Goal: Information Seeking & Learning: Learn about a topic

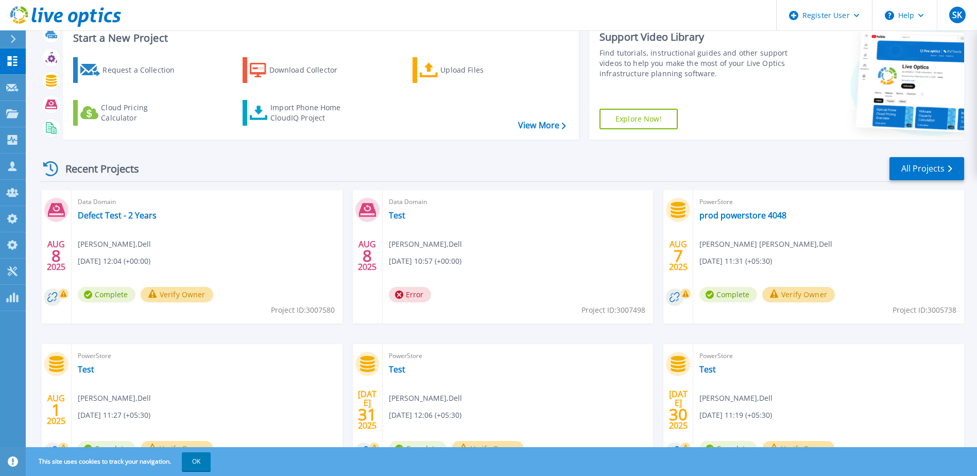
scroll to position [51, 0]
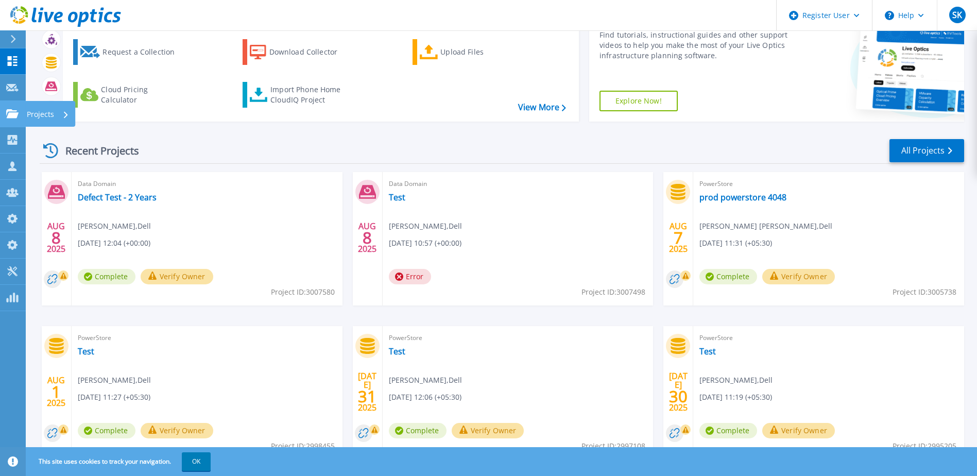
click at [11, 119] on link "Projects Projects" at bounding box center [13, 114] width 26 height 26
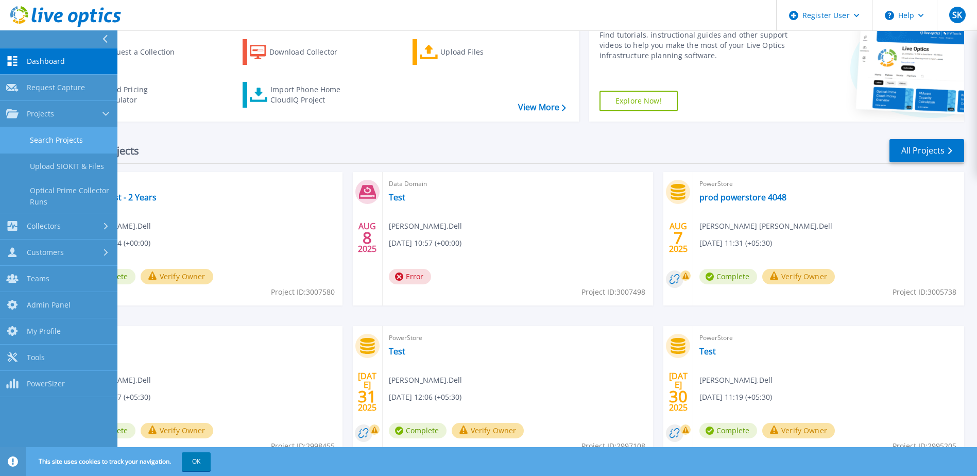
click at [56, 138] on link "Search Projects" at bounding box center [58, 140] width 117 height 26
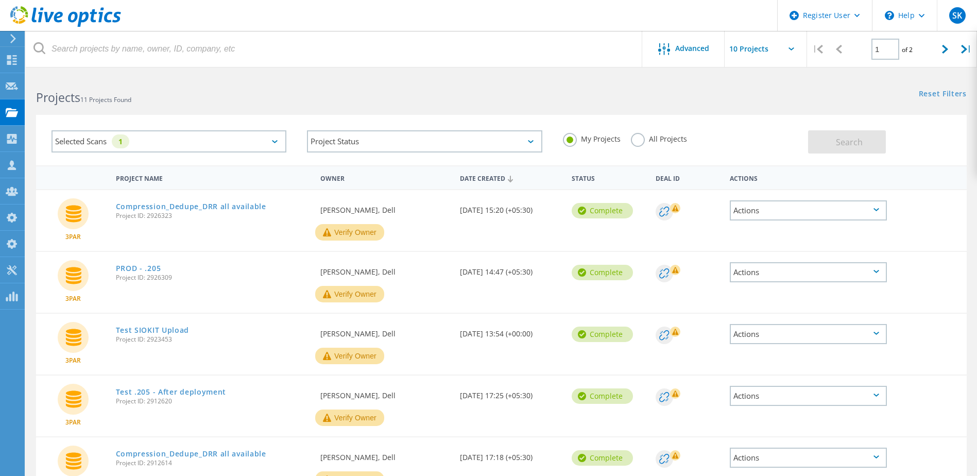
click at [265, 143] on div "Selected Scans 1" at bounding box center [168, 141] width 235 height 22
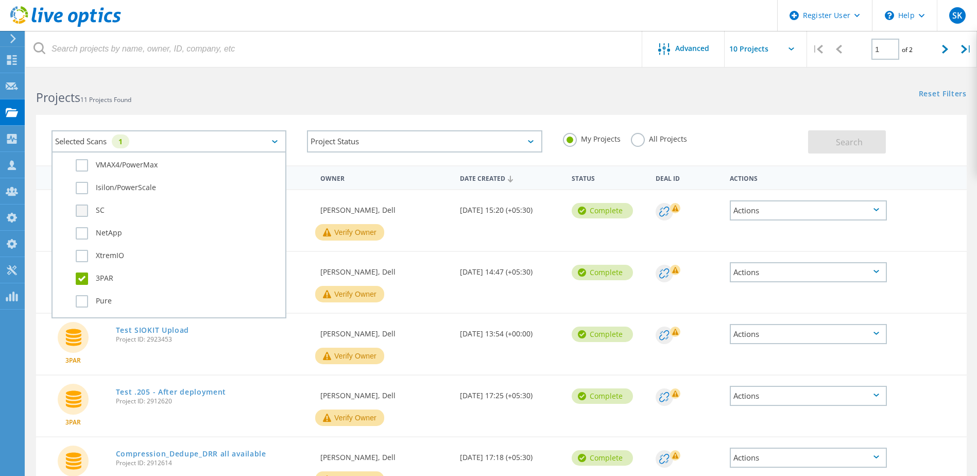
scroll to position [412, 0]
click at [83, 229] on label "3PAR" at bounding box center [178, 227] width 204 height 12
click at [0, 0] on input "3PAR" at bounding box center [0, 0] width 0 height 0
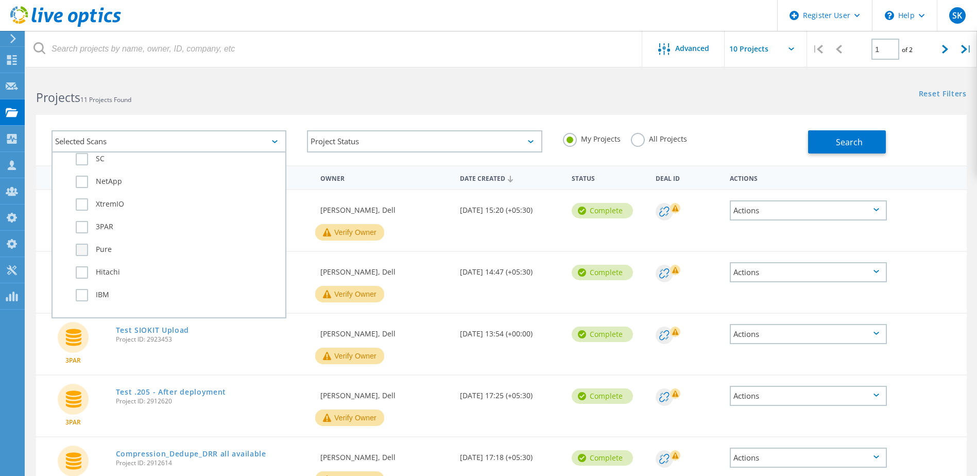
click at [81, 254] on label "Pure" at bounding box center [178, 250] width 204 height 12
click at [0, 0] on input "Pure" at bounding box center [0, 0] width 0 height 0
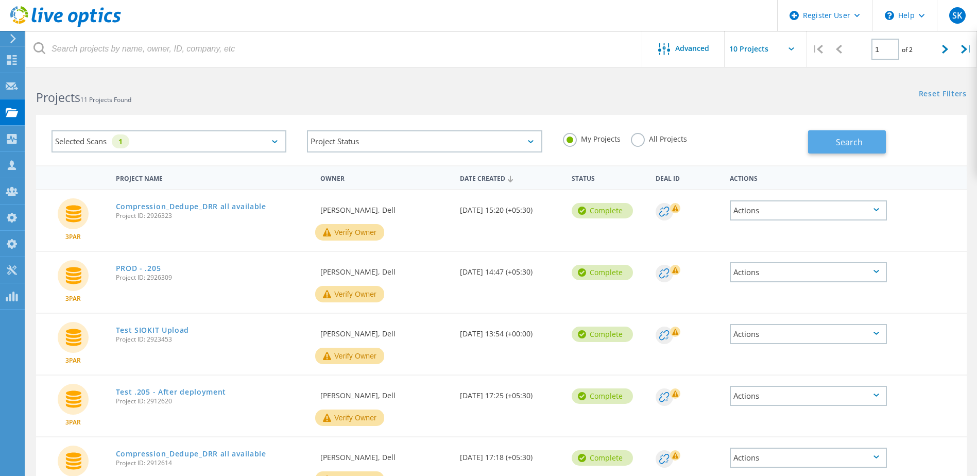
click at [836, 144] on span "Search" at bounding box center [849, 141] width 27 height 11
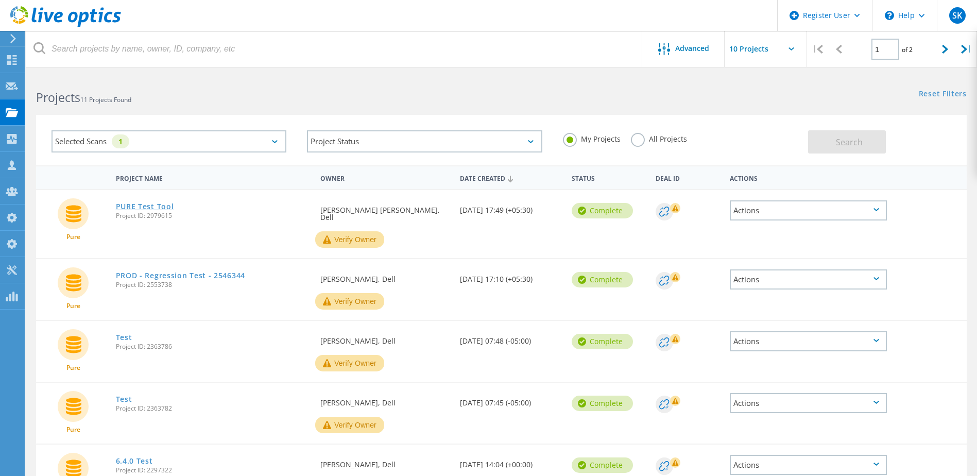
click at [155, 209] on link "PURE Test Tool" at bounding box center [145, 206] width 58 height 7
click at [215, 144] on div "Selected Scans 1" at bounding box center [168, 141] width 235 height 22
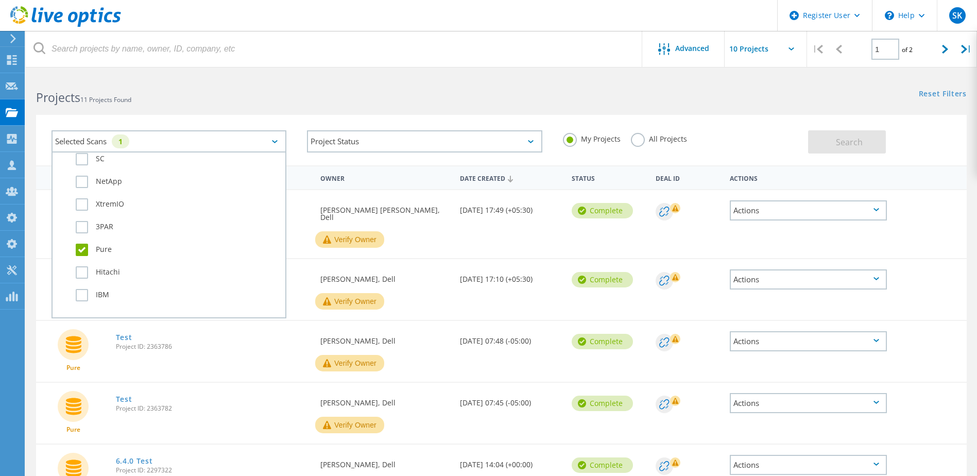
click at [81, 248] on label "Pure" at bounding box center [178, 250] width 204 height 12
click at [0, 0] on input "Pure" at bounding box center [0, 0] width 0 height 0
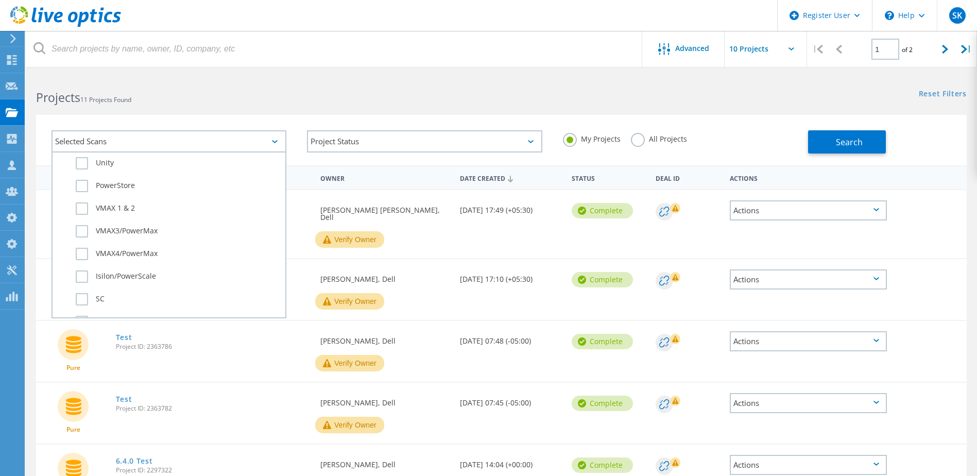
scroll to position [257, 0]
click at [108, 200] on label "PowerStore" at bounding box center [178, 200] width 204 height 12
click at [0, 0] on input "PowerStore" at bounding box center [0, 0] width 0 height 0
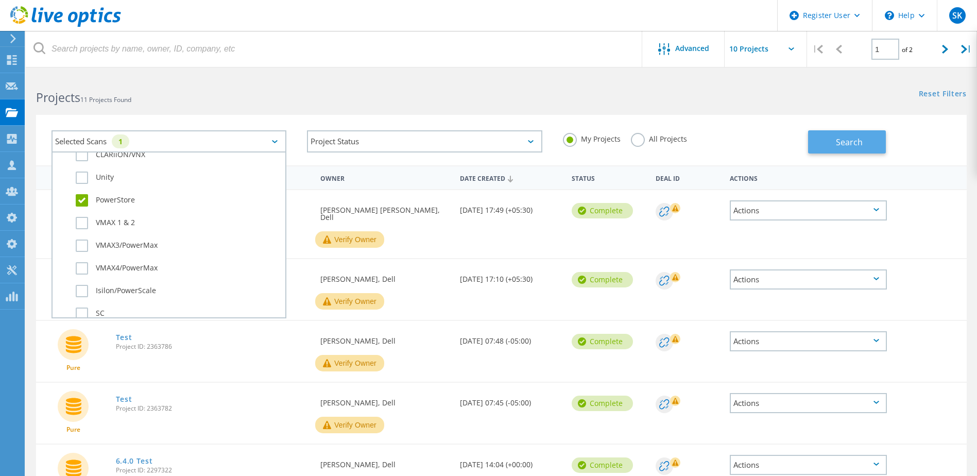
click at [850, 133] on button "Search" at bounding box center [847, 141] width 78 height 23
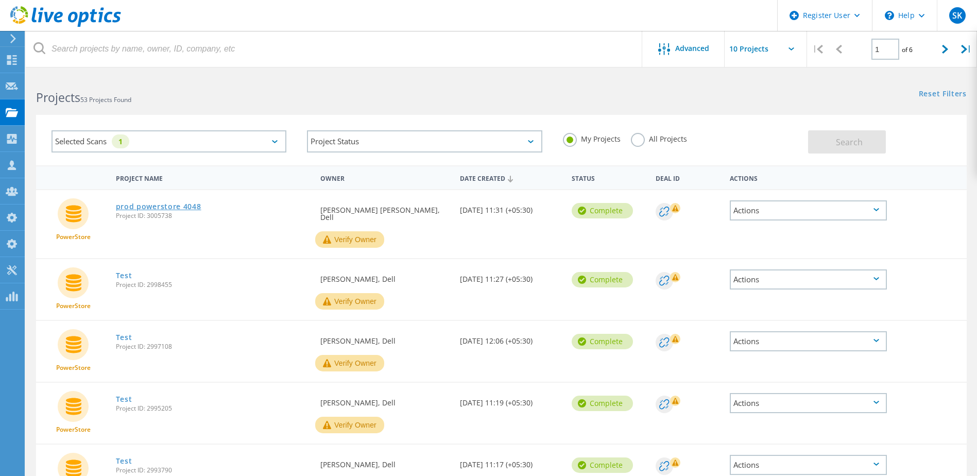
click at [182, 203] on link "prod powerstore 4048" at bounding box center [158, 206] width 85 height 7
click at [180, 143] on div "Selected Scans 1" at bounding box center [168, 141] width 235 height 22
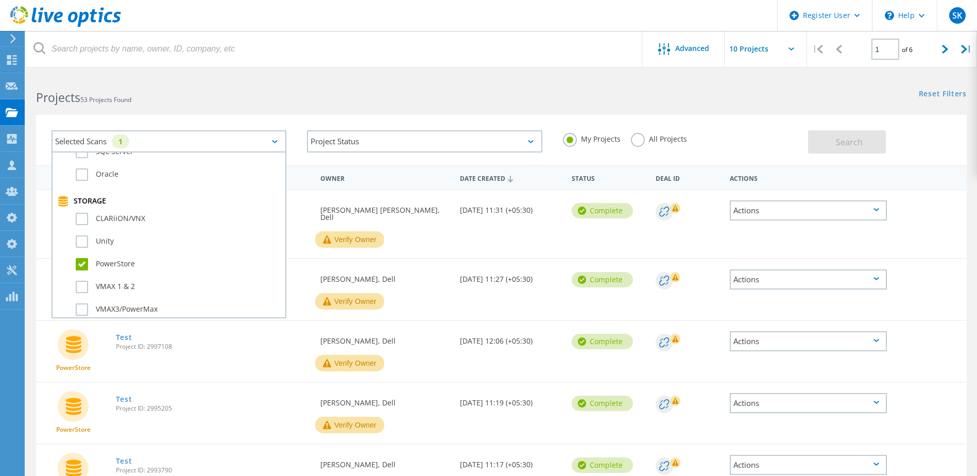
scroll to position [206, 0]
click at [79, 252] on label "PowerStore" at bounding box center [178, 252] width 204 height 12
click at [0, 0] on input "PowerStore" at bounding box center [0, 0] width 0 height 0
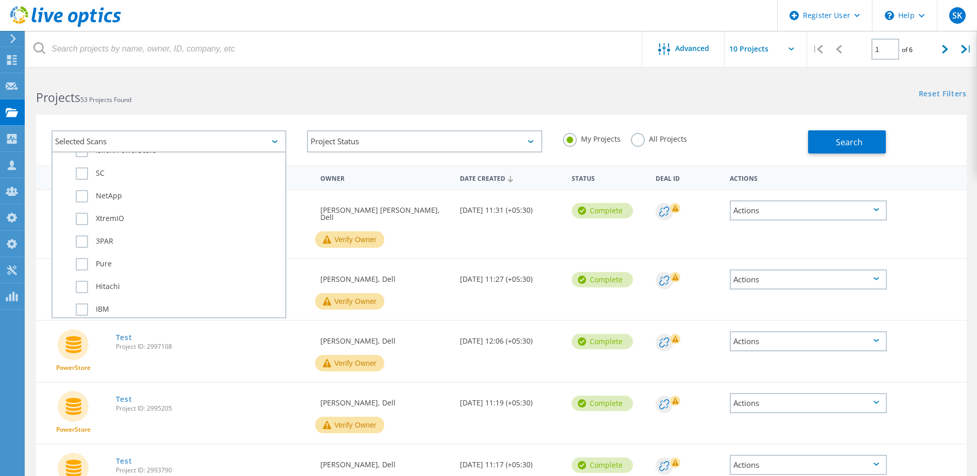
scroll to position [412, 0]
click at [85, 250] on label "Pure" at bounding box center [178, 250] width 204 height 12
click at [0, 0] on input "Pure" at bounding box center [0, 0] width 0 height 0
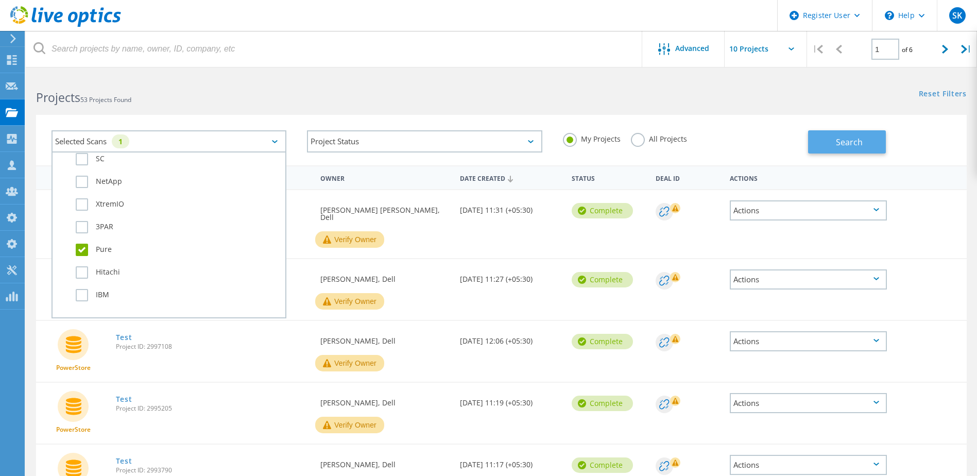
click at [835, 140] on button "Search" at bounding box center [847, 141] width 78 height 23
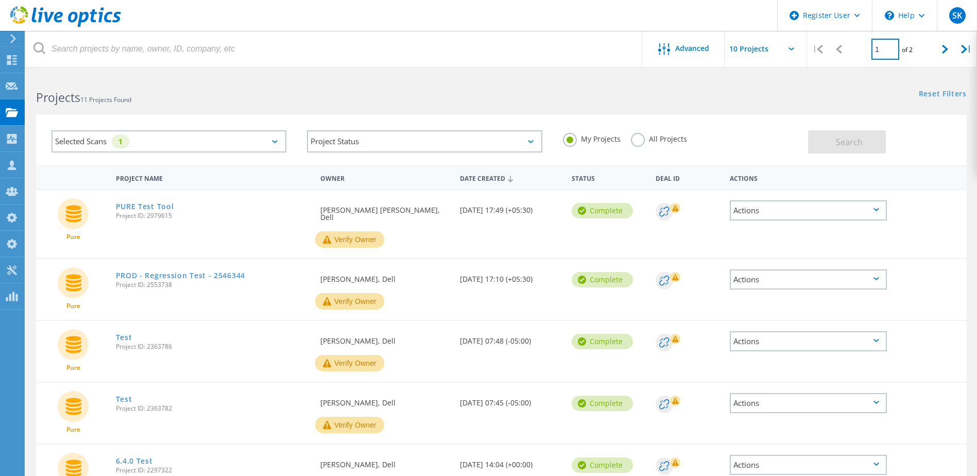
click at [885, 46] on input "1" at bounding box center [885, 49] width 28 height 21
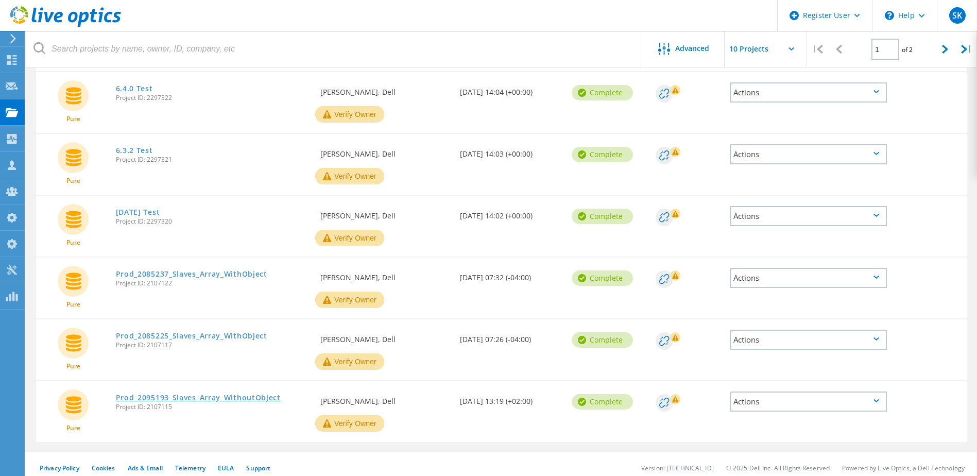
click at [235, 394] on link "Prod_2095193_Slaves_Array_WithoutObject" at bounding box center [198, 397] width 165 height 7
click at [939, 47] on div at bounding box center [945, 49] width 21 height 37
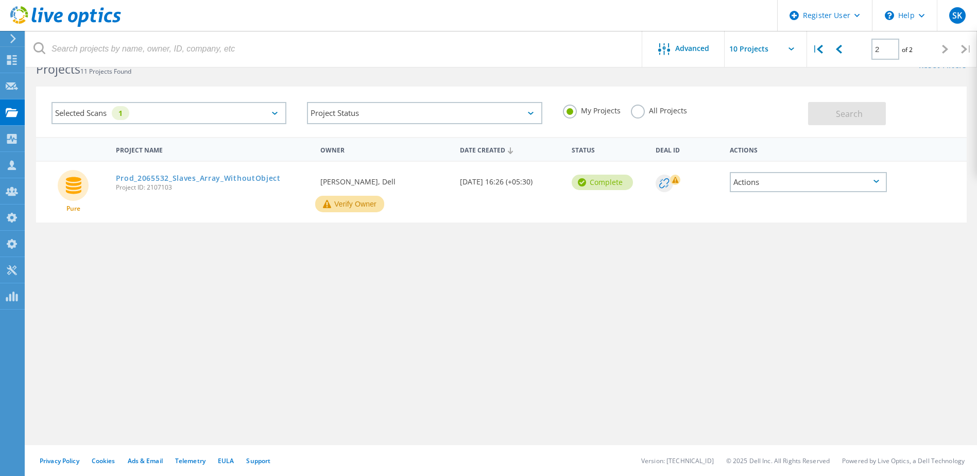
scroll to position [28, 0]
click at [243, 177] on link "Prod_2065532_Slaves_Array_WithoutObject" at bounding box center [198, 178] width 165 height 7
click at [637, 111] on label "All Projects" at bounding box center [659, 110] width 56 height 10
click at [0, 0] on input "All Projects" at bounding box center [0, 0] width 0 height 0
click at [195, 107] on div "Selected Scans 1" at bounding box center [168, 113] width 235 height 22
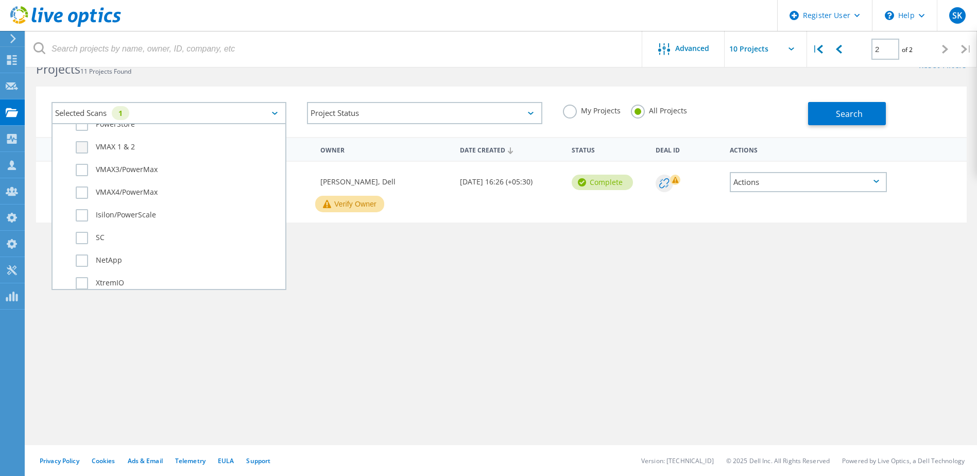
scroll to position [412, 0]
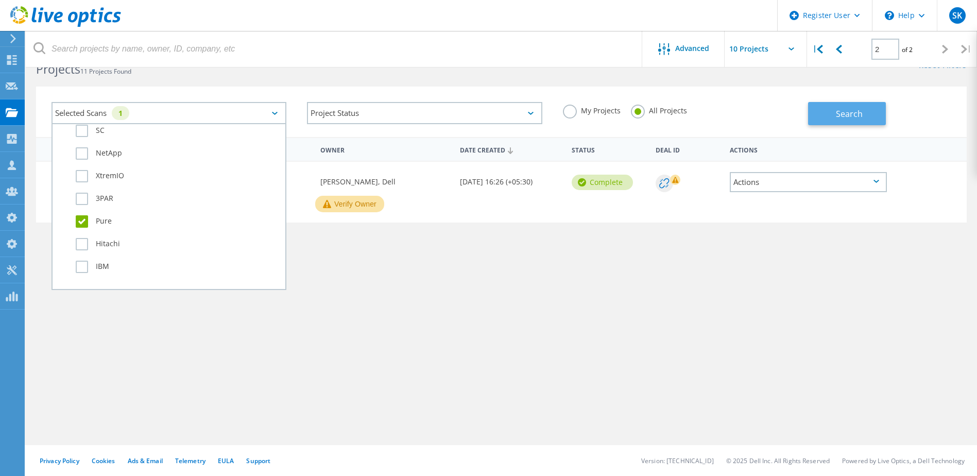
click at [830, 114] on button "Search" at bounding box center [847, 113] width 78 height 23
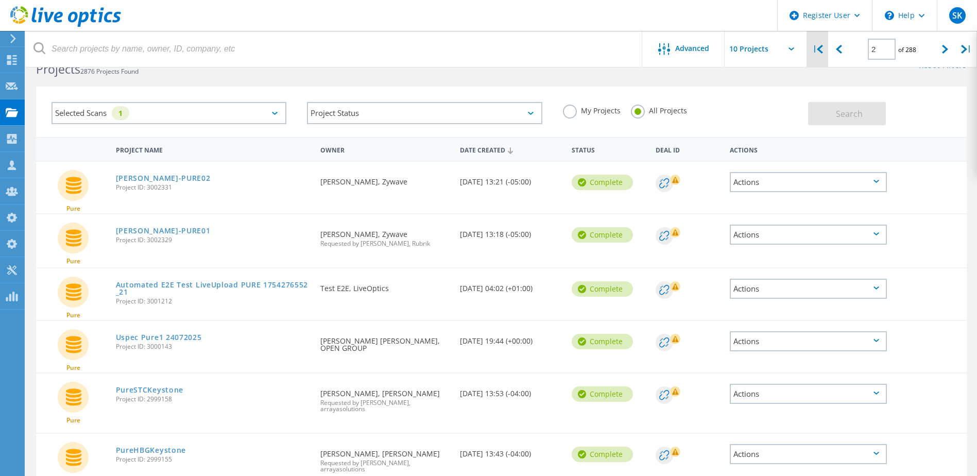
click at [819, 49] on icon at bounding box center [820, 49] width 6 height 9
type input "1"
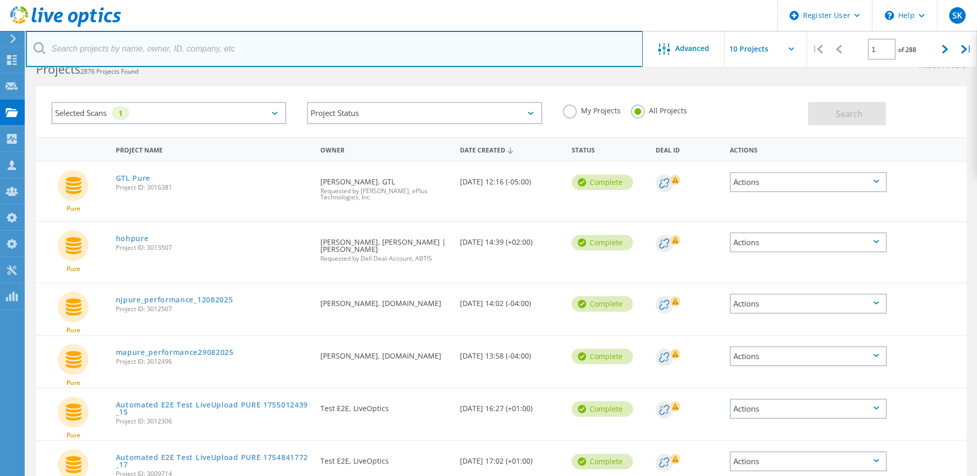
drag, startPoint x: 82, startPoint y: 54, endPoint x: 85, endPoint y: 48, distance: 6.5
click at [82, 54] on input "text" at bounding box center [334, 49] width 617 height 36
type input "[PERSON_NAME]"
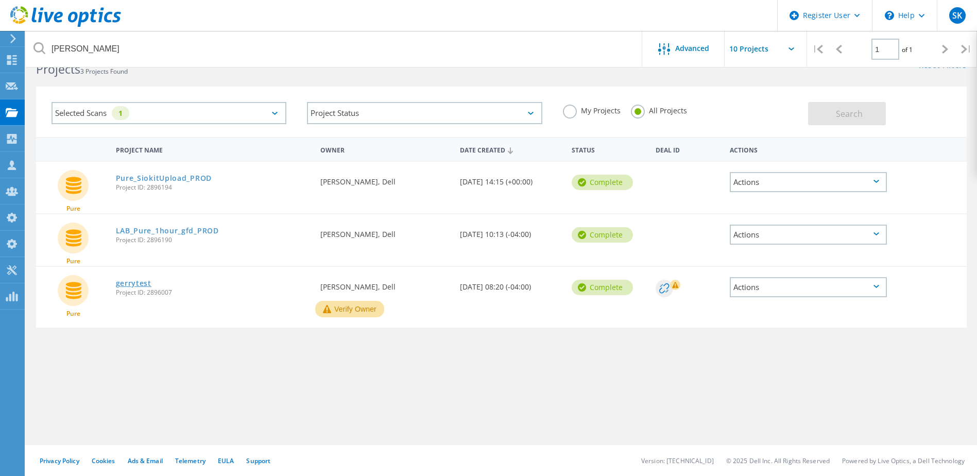
click at [137, 284] on link "gerrytest" at bounding box center [134, 283] width 36 height 7
click at [99, 110] on div "Selected Scans 1" at bounding box center [168, 113] width 235 height 22
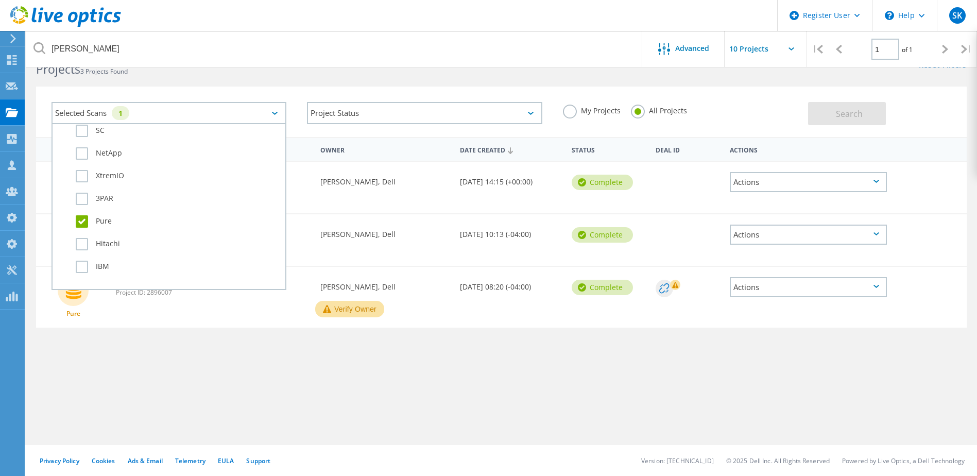
click at [77, 222] on label "Pure" at bounding box center [178, 221] width 204 height 12
click at [0, 0] on input "Pure" at bounding box center [0, 0] width 0 height 0
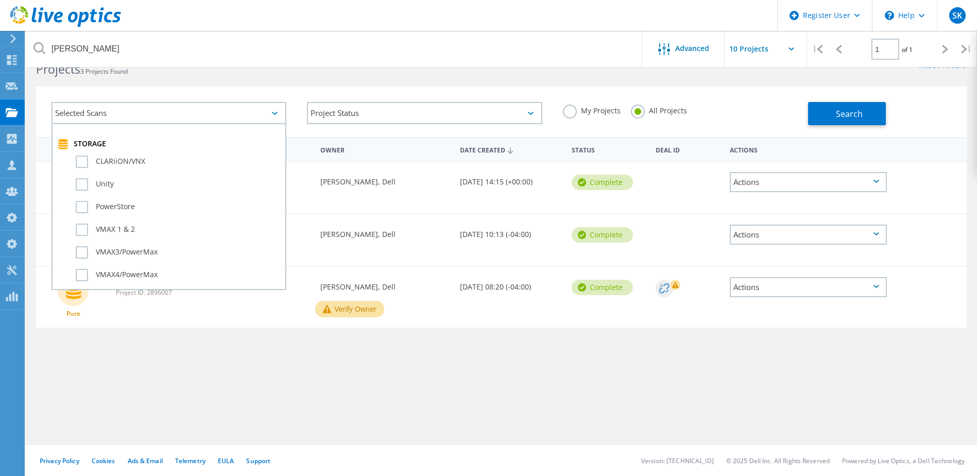
scroll to position [206, 0]
click at [120, 222] on label "PowerStore" at bounding box center [178, 223] width 204 height 12
click at [0, 0] on input "PowerStore" at bounding box center [0, 0] width 0 height 0
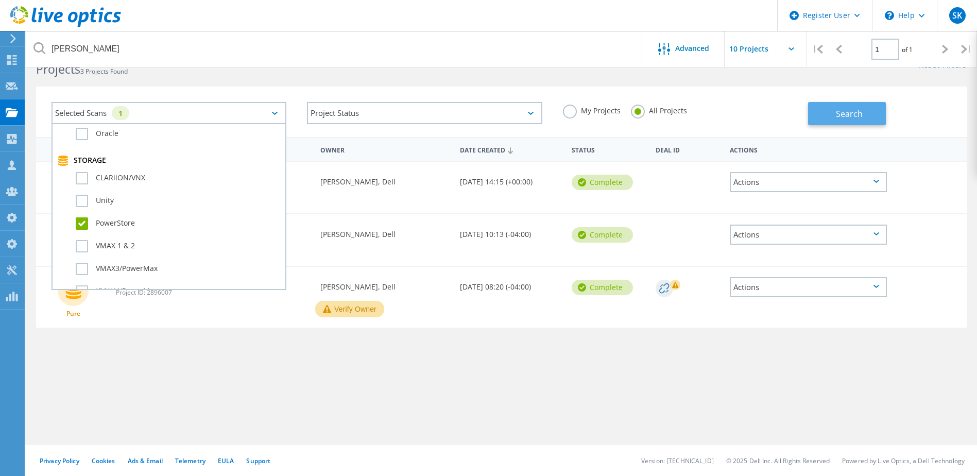
click at [851, 106] on button "Search" at bounding box center [847, 113] width 78 height 23
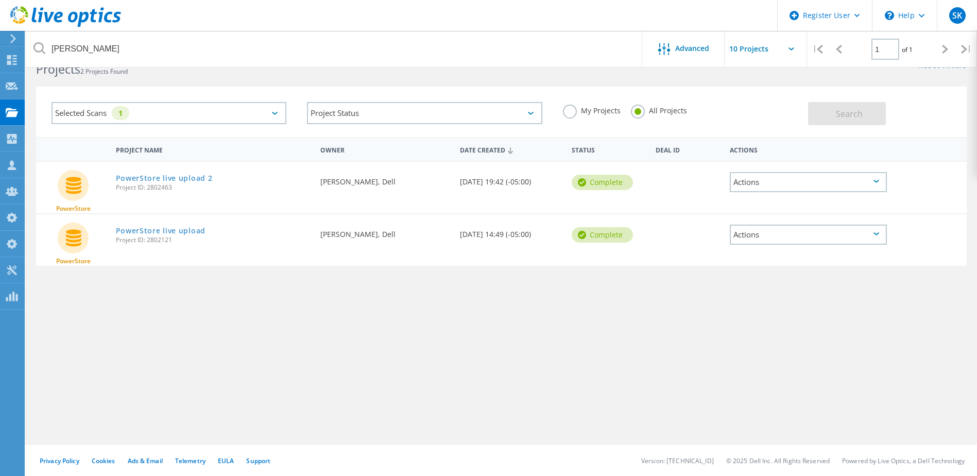
drag, startPoint x: 182, startPoint y: 172, endPoint x: 153, endPoint y: 188, distance: 33.2
click at [153, 188] on span "Project ID: 2802463" at bounding box center [213, 187] width 195 height 6
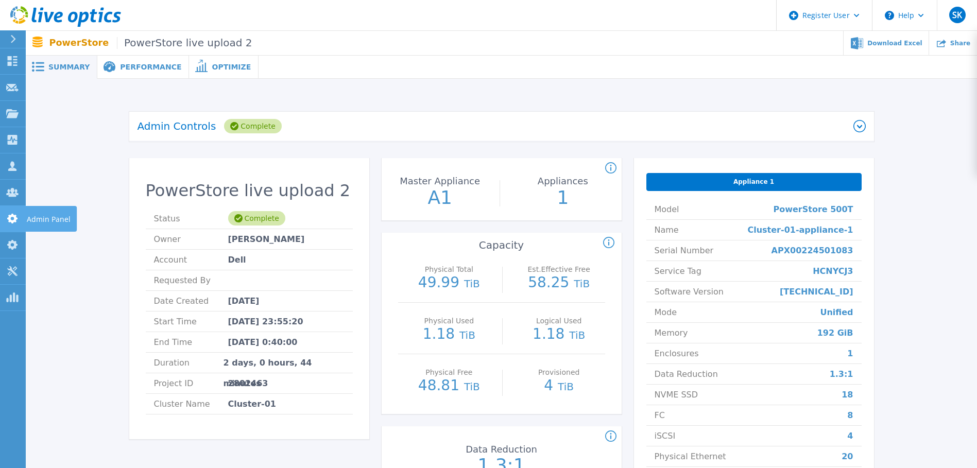
click at [8, 224] on icon at bounding box center [12, 219] width 12 height 10
